Goal: Check status: Check status

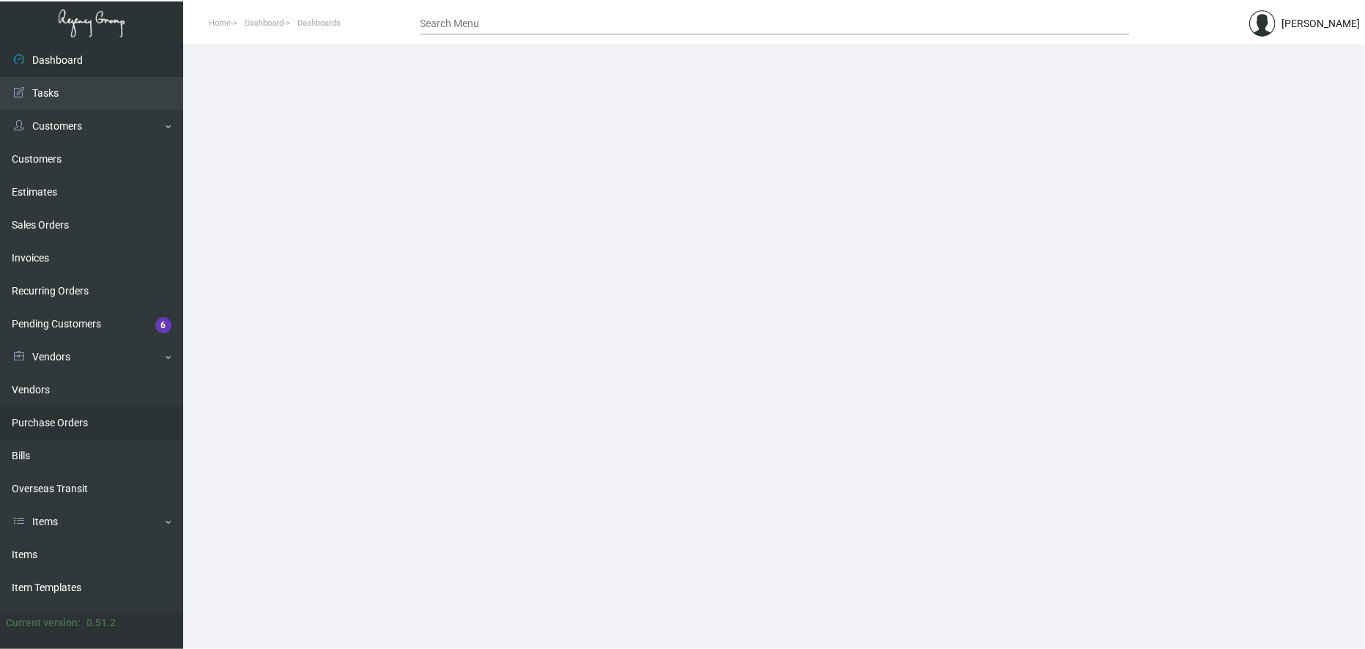
click at [70, 429] on link "Purchase Orders" at bounding box center [91, 423] width 183 height 33
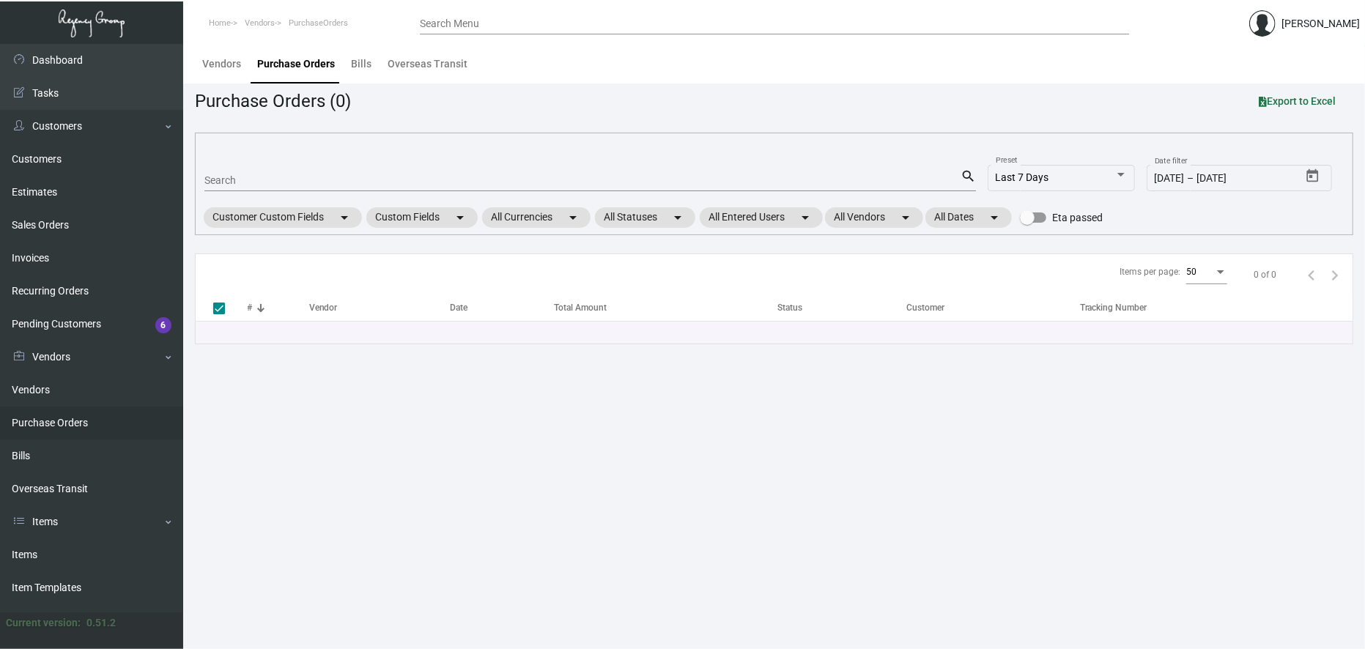
click at [297, 185] on input "Search" at bounding box center [582, 181] width 756 height 12
type input "10244"
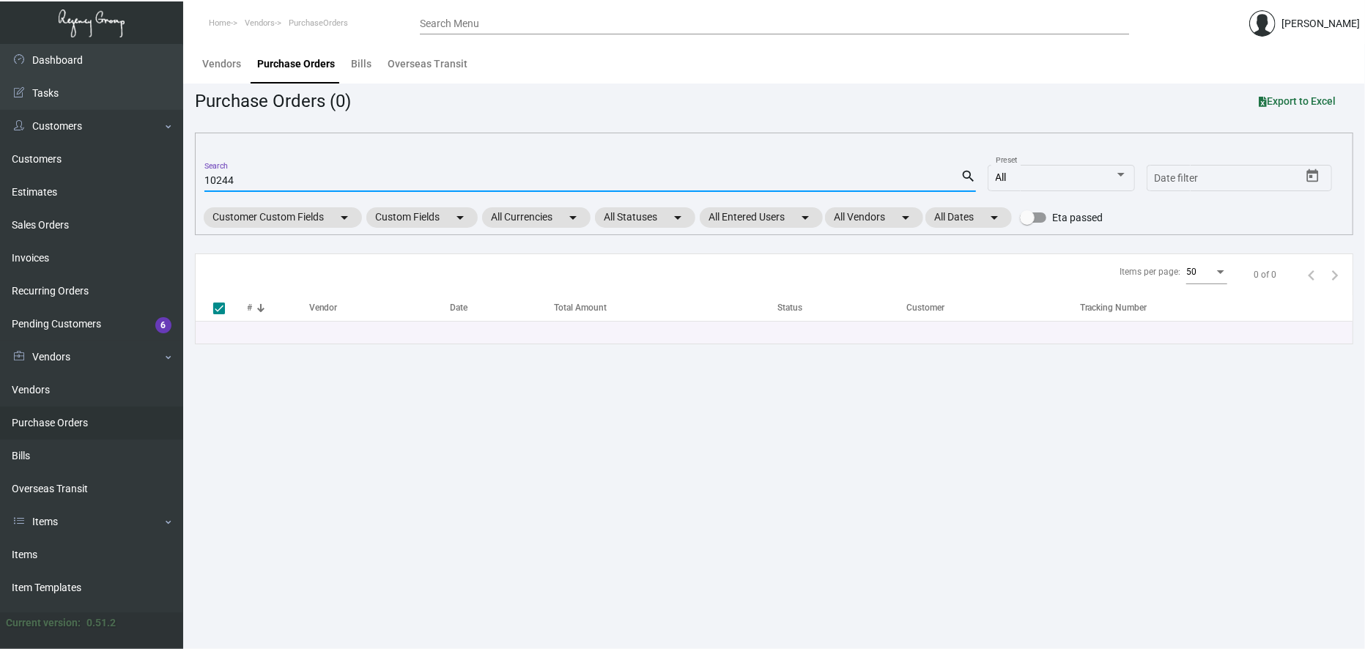
checkbox input "false"
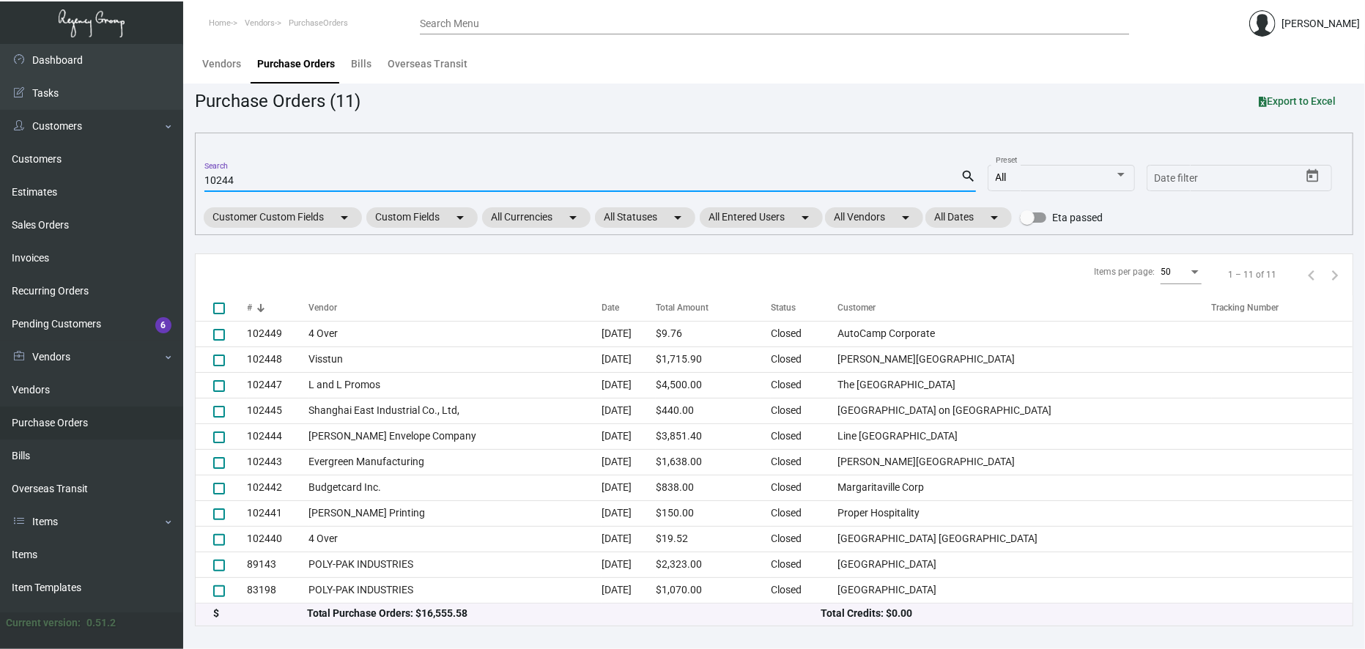
click at [297, 185] on input "10244" at bounding box center [582, 181] width 756 height 12
type input "102444"
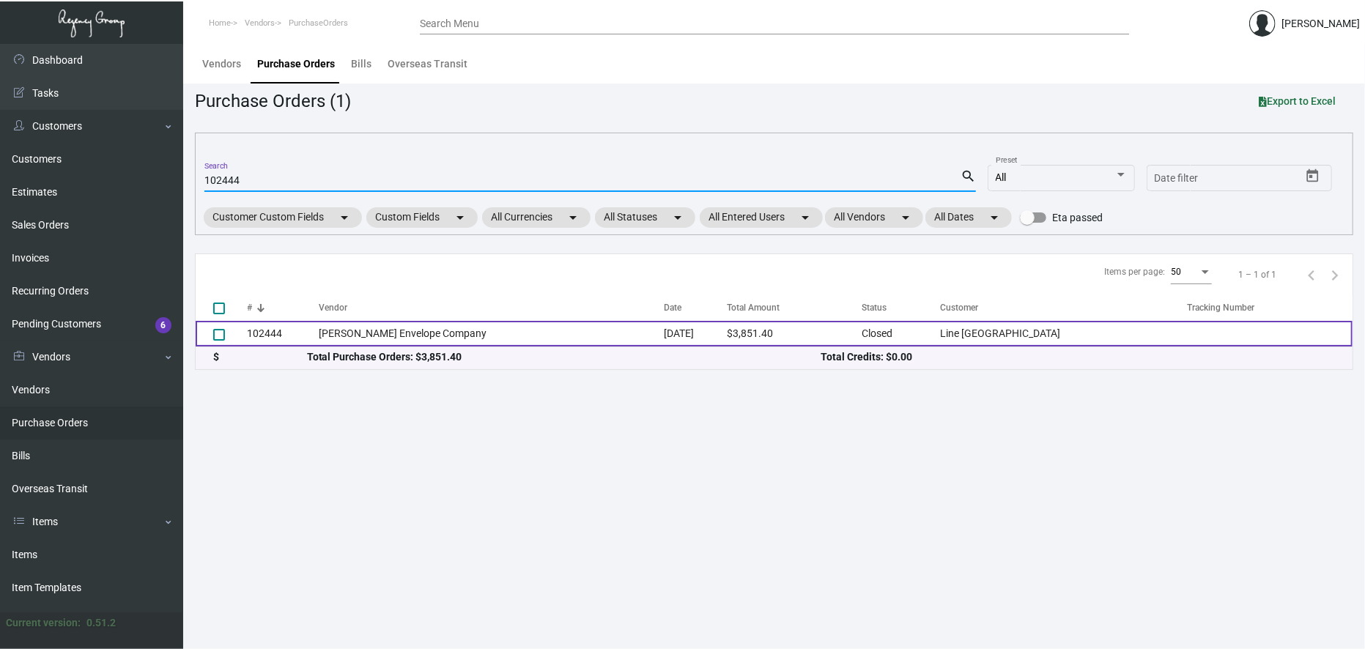
click at [366, 340] on td "[PERSON_NAME] Envelope Company" at bounding box center [491, 334] width 344 height 26
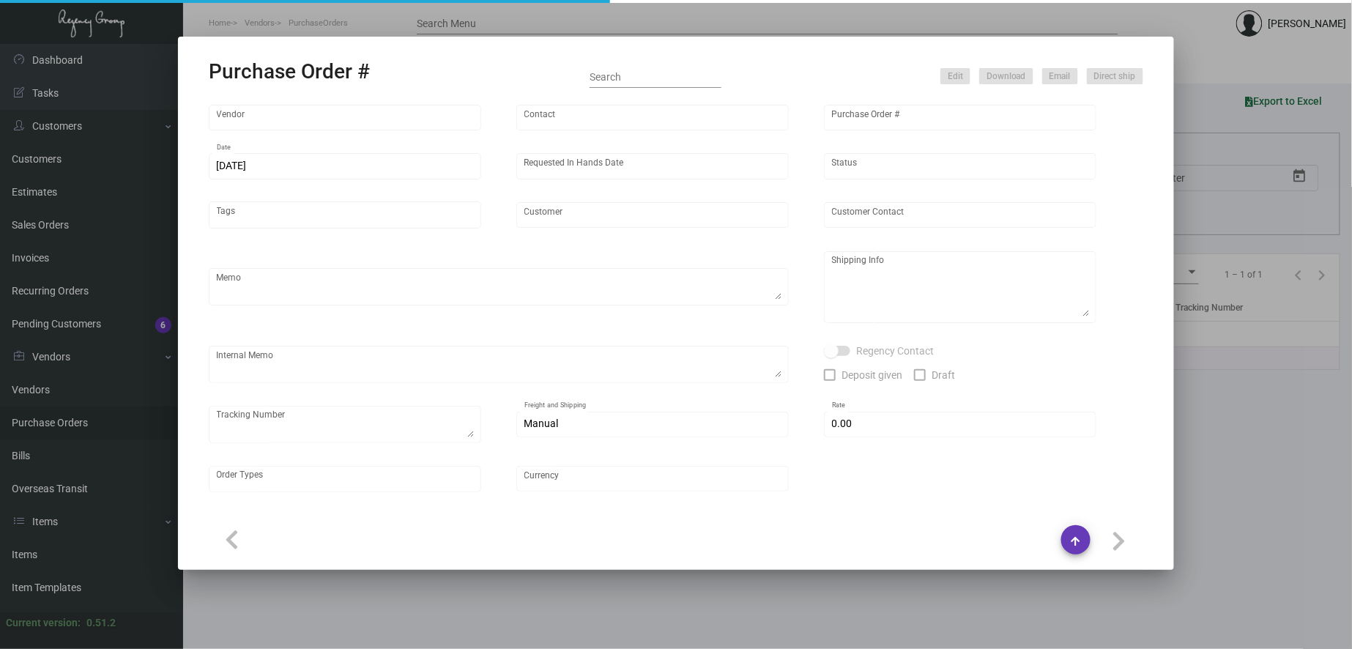
type input "[PERSON_NAME] Envelope Company"
type input "[PERSON_NAME]"
type input "102444"
type input "[DATE]"
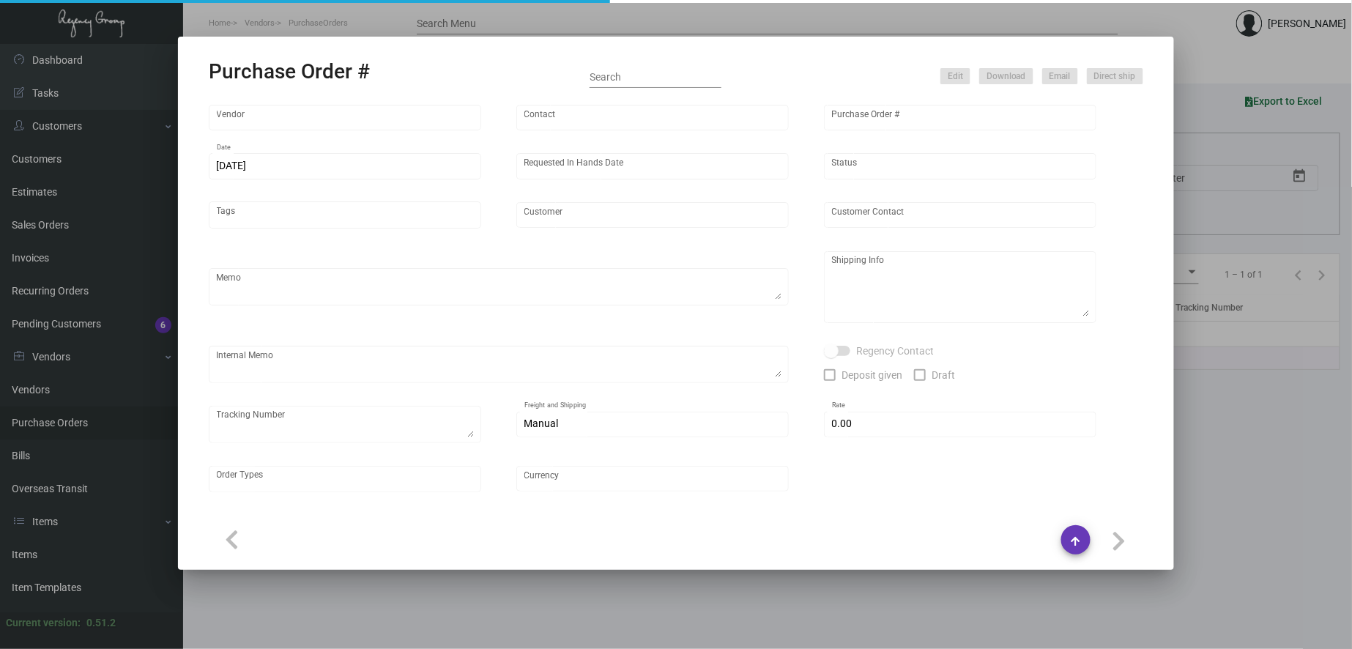
type input "Line [GEOGRAPHIC_DATA]"
type textarea "PLEASE SEND PDF PROOFS TO OUR ART TEAM ; [EMAIL_ADDRESS][DOMAIN_NAME] WITH ME I…"
type textarea "Regency Group NJ - [PERSON_NAME] [STREET_ADDRESS]"
type textarea "12.1 - Proofs sent over; APPROVED. 12.6 - Vendor noted that paper has arrived a…"
checkbox input "true"
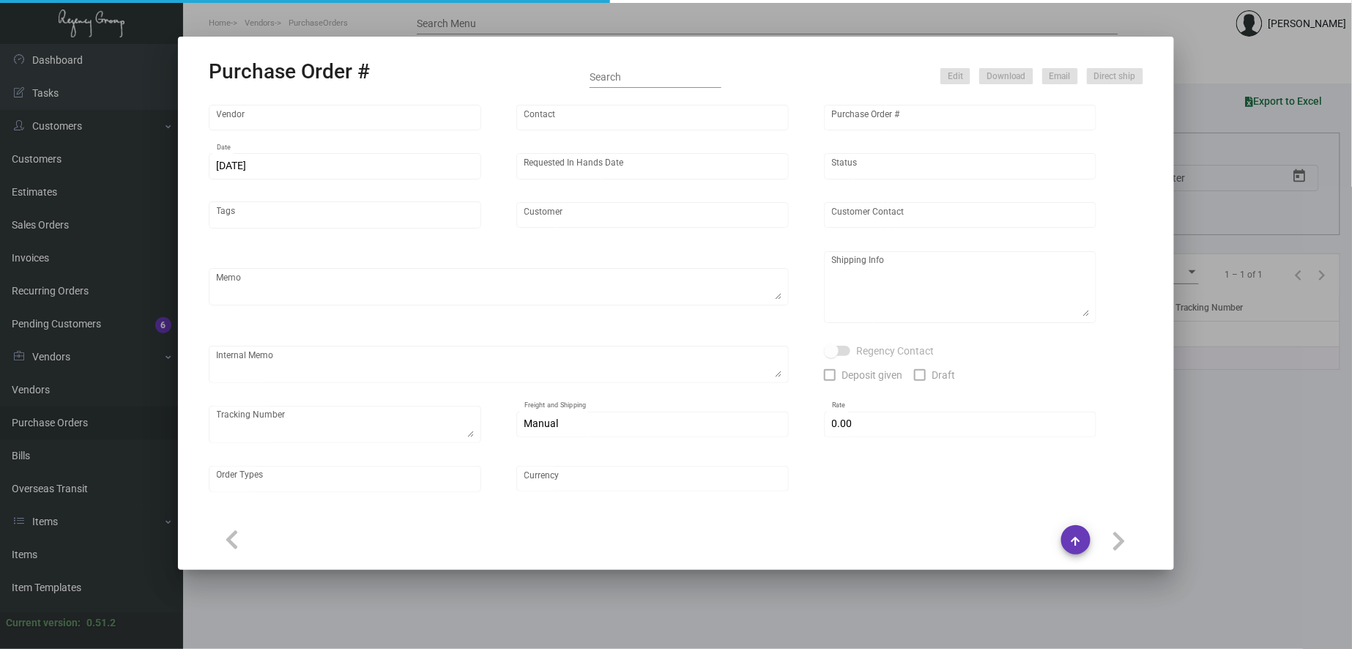
type input "$ 0.00"
type input "United States Dollar $"
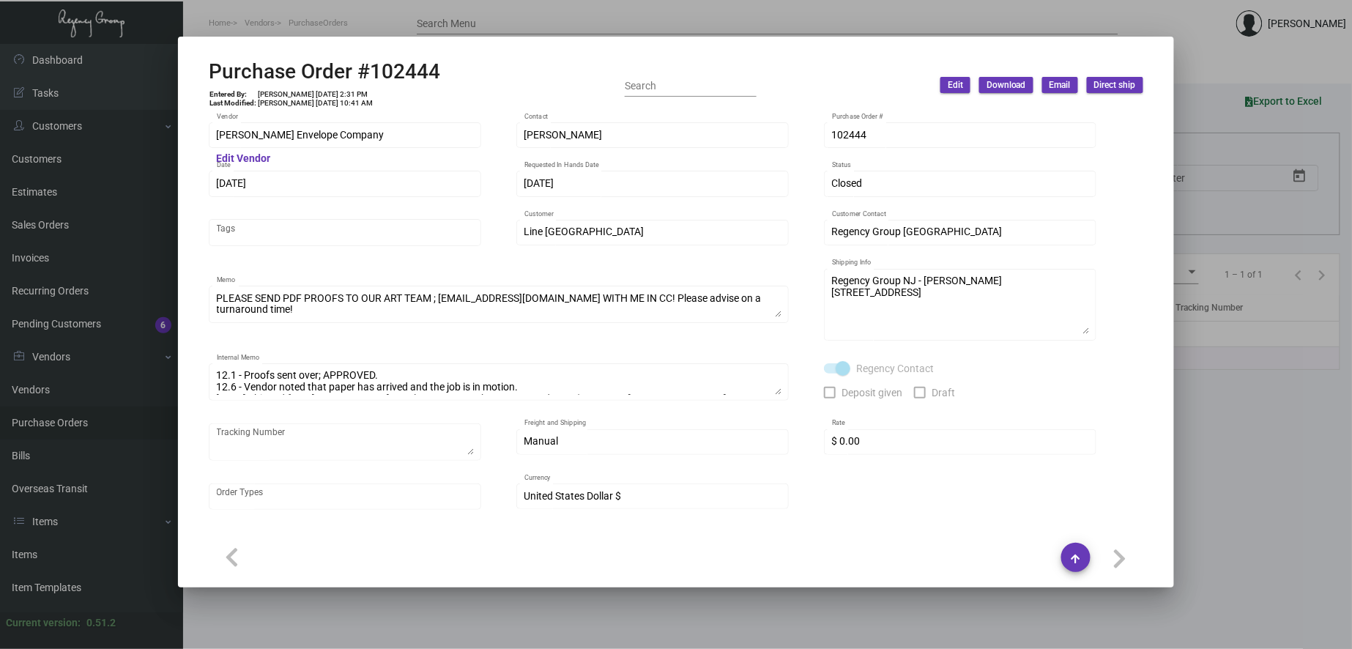
scroll to position [678, 0]
